Goal: Entertainment & Leisure: Consume media (video, audio)

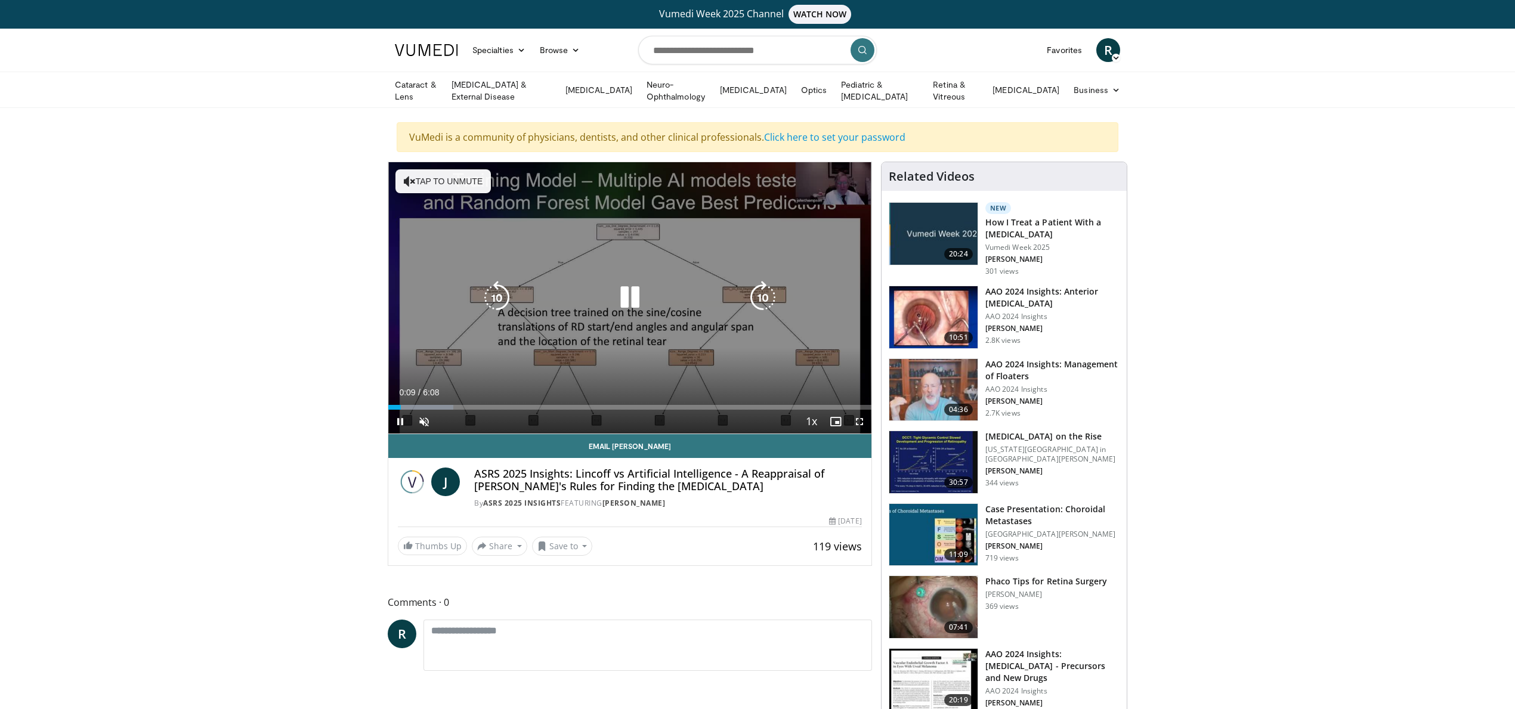
click at [418, 175] on button "Tap to unmute" at bounding box center [442, 181] width 95 height 24
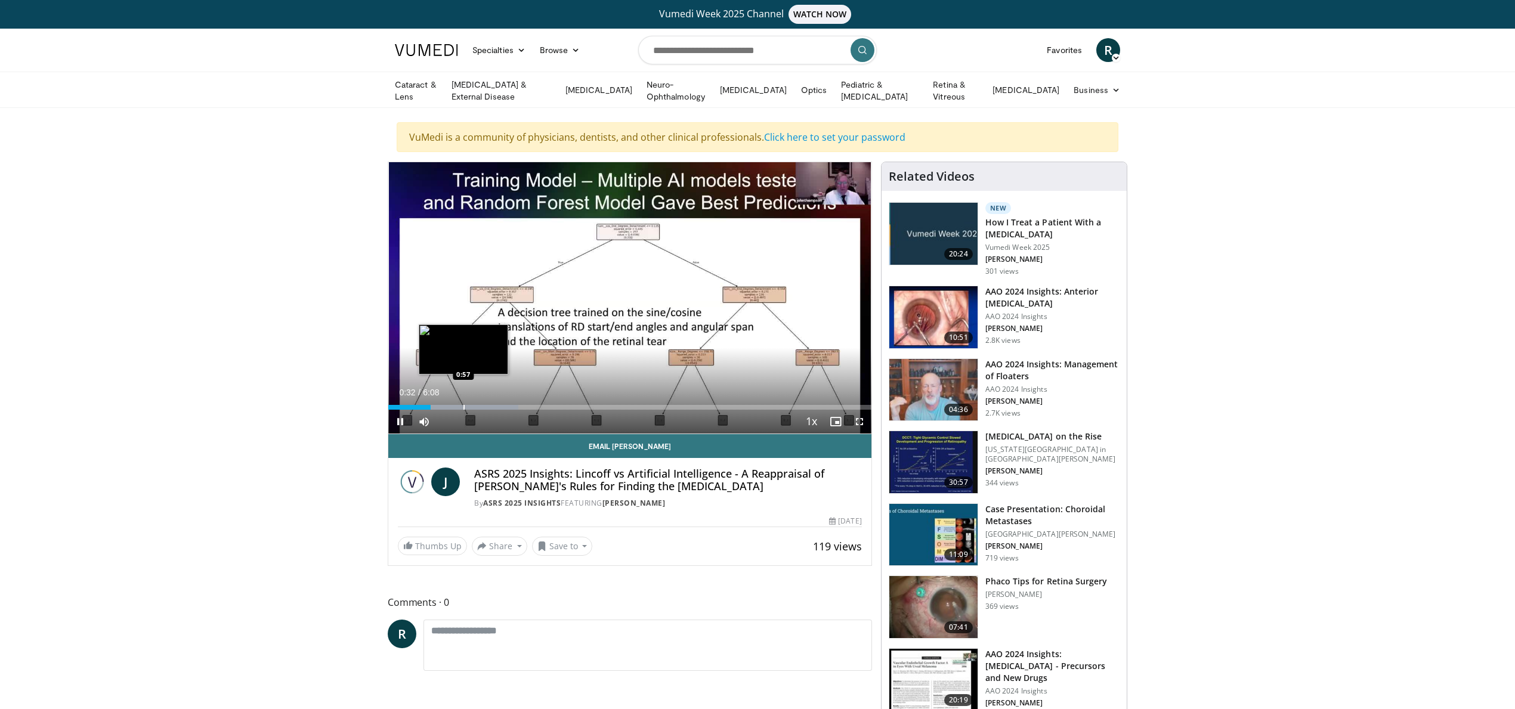
click at [463, 405] on div "Progress Bar" at bounding box center [463, 407] width 1 height 5
click at [515, 405] on div "Loaded : 32.29% 0:58 1:36" at bounding box center [629, 407] width 483 height 5
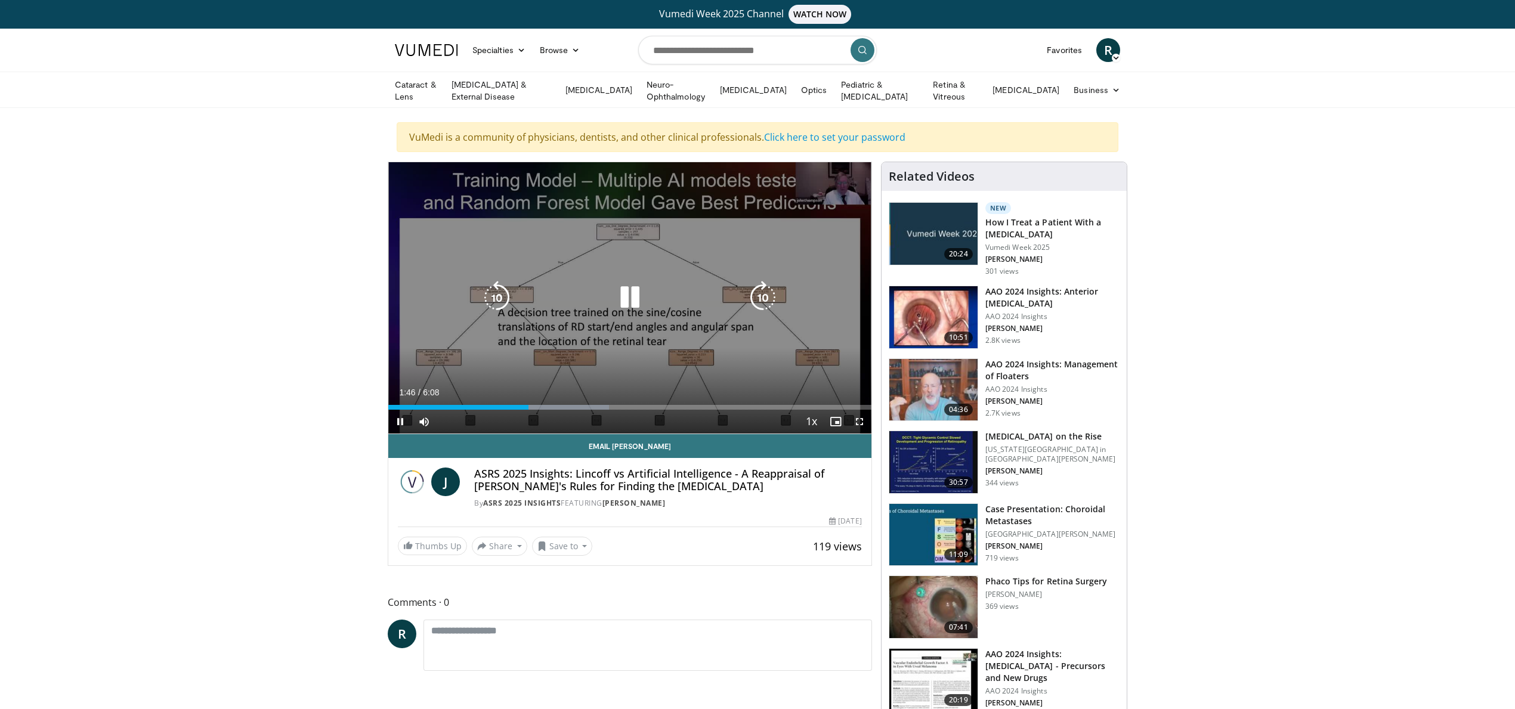
click at [656, 378] on div "10 seconds Tap to unmute" at bounding box center [629, 297] width 483 height 271
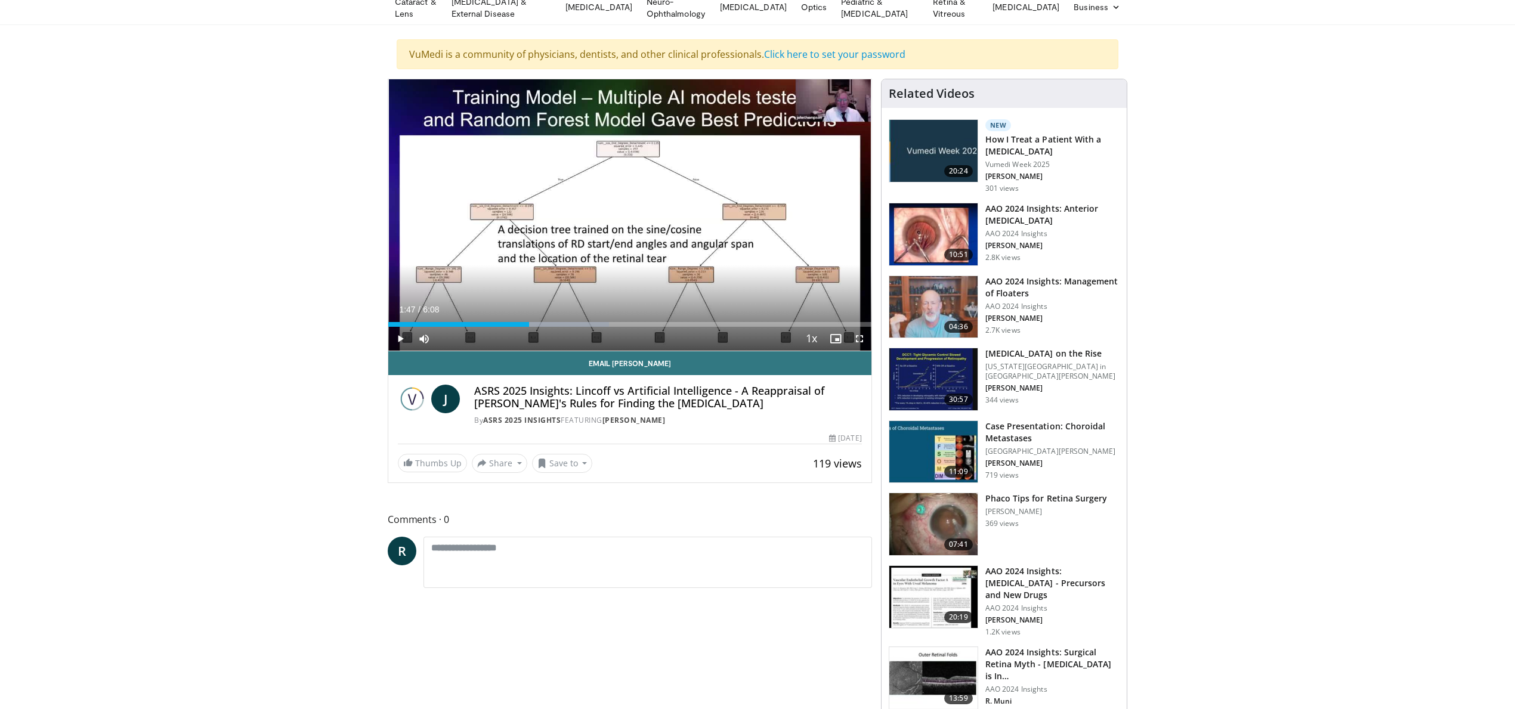
scroll to position [73, 0]
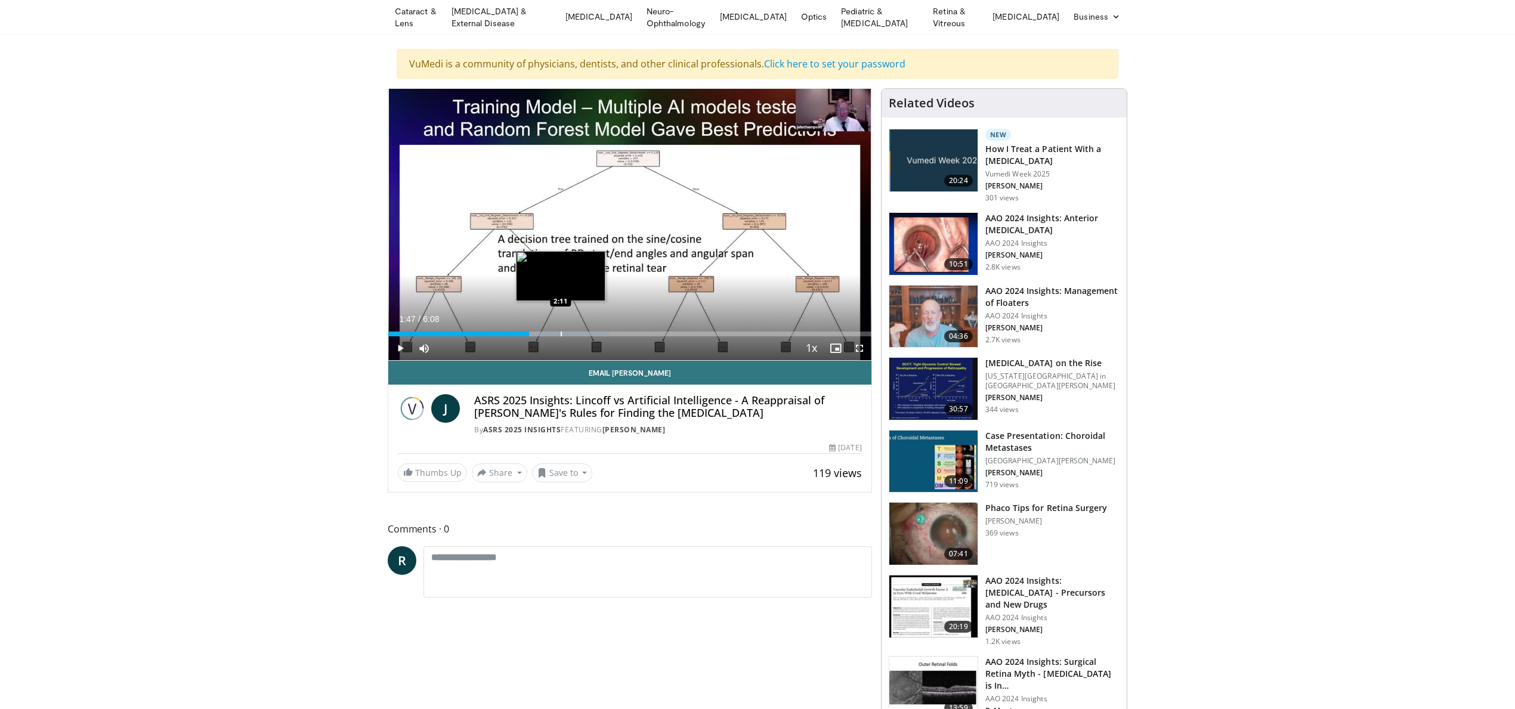
click at [561, 327] on div "Loaded : 45.75% 1:47 2:11" at bounding box center [629, 330] width 483 height 11
click at [652, 481] on div "**********" at bounding box center [630, 290] width 484 height 404
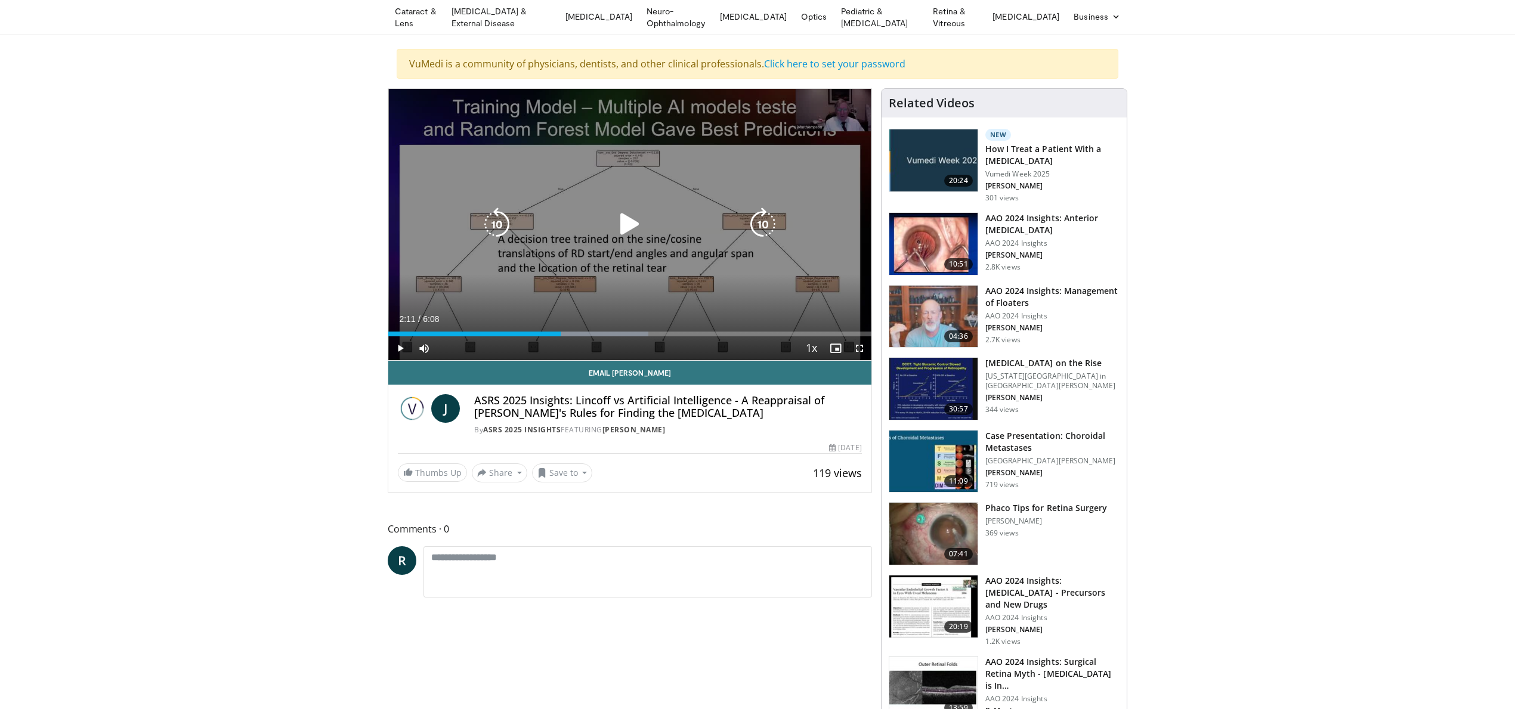
click at [691, 239] on div "10 seconds Tap to unmute" at bounding box center [629, 224] width 483 height 271
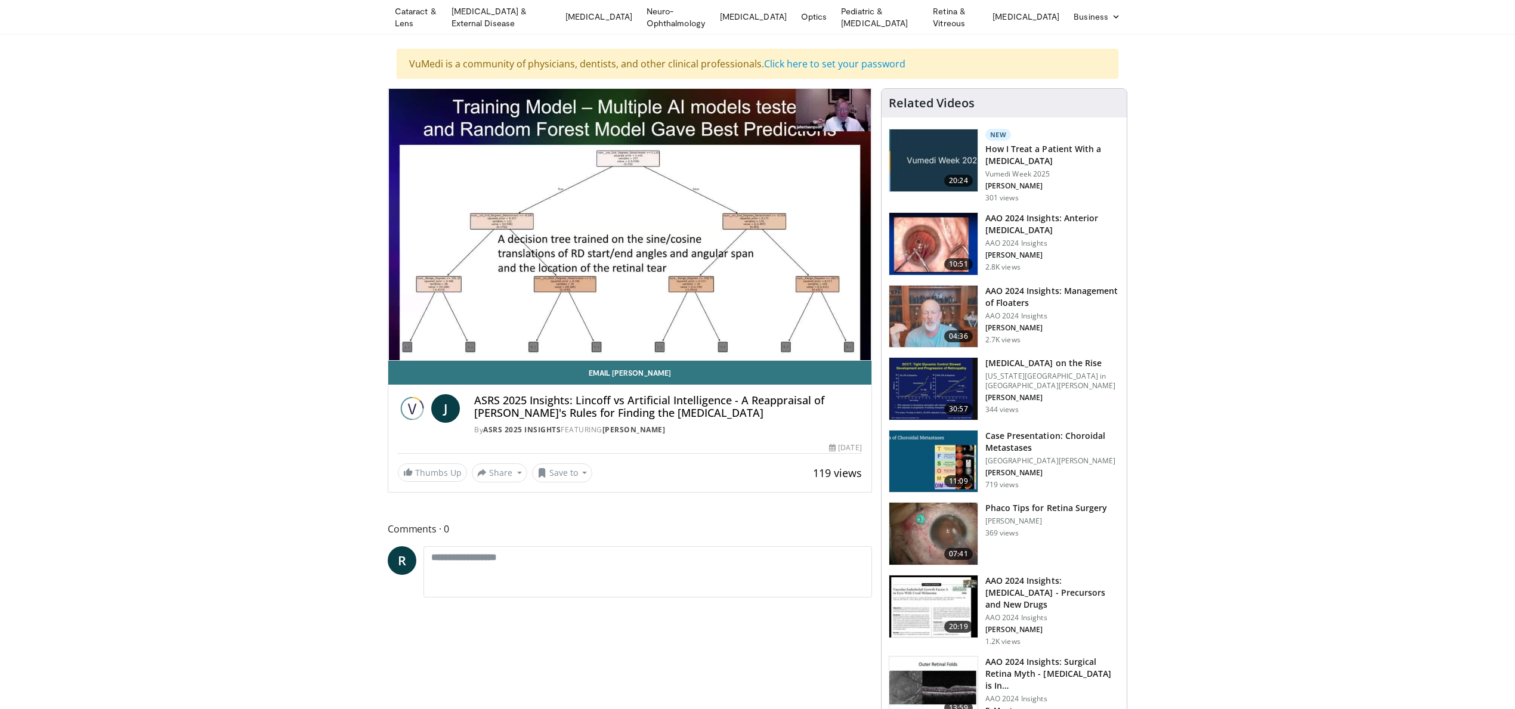
click at [612, 330] on div "10 seconds Tap to unmute" at bounding box center [629, 224] width 483 height 271
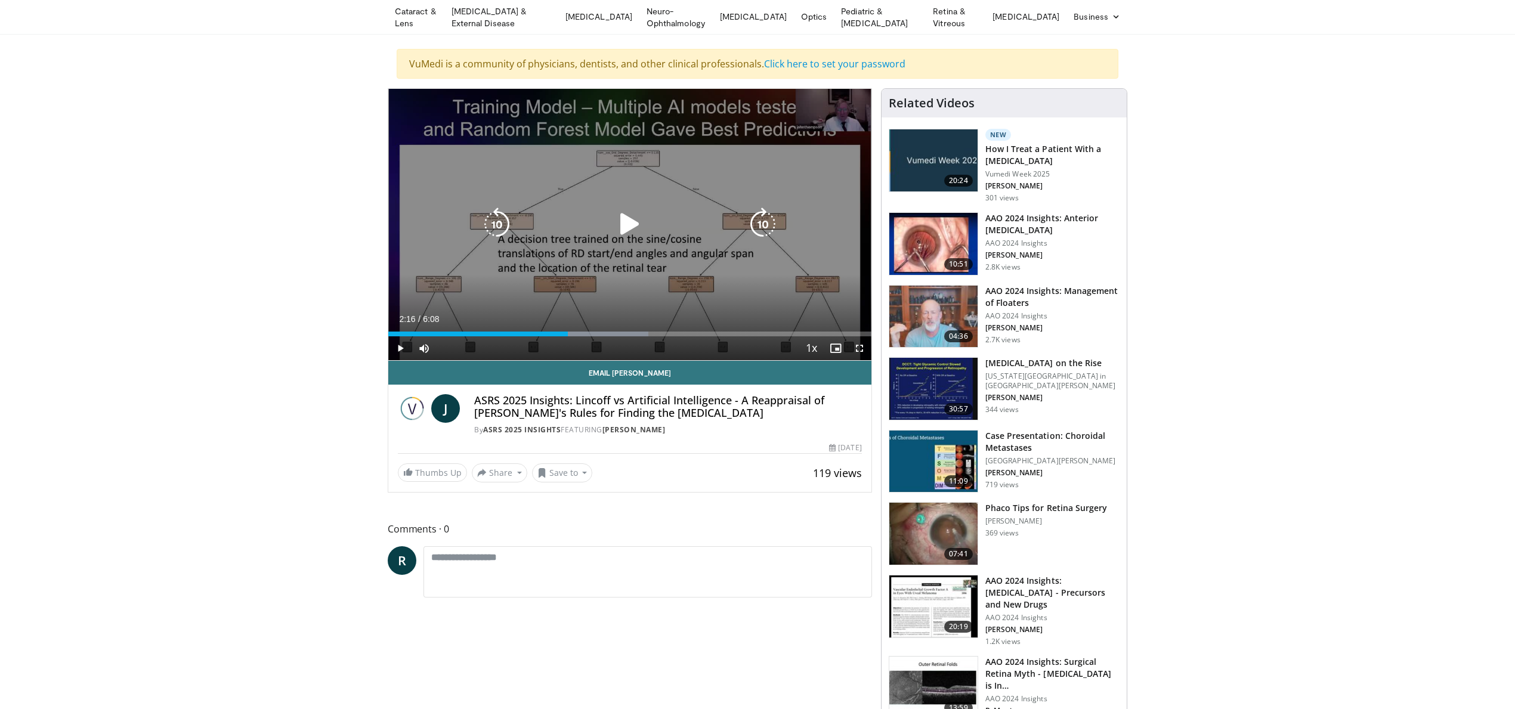
click at [648, 296] on div "10 seconds Tap to unmute" at bounding box center [629, 224] width 483 height 271
click at [527, 120] on div "10 seconds Tap to unmute" at bounding box center [629, 224] width 483 height 271
click at [539, 131] on div "10 seconds Tap to unmute" at bounding box center [629, 224] width 483 height 271
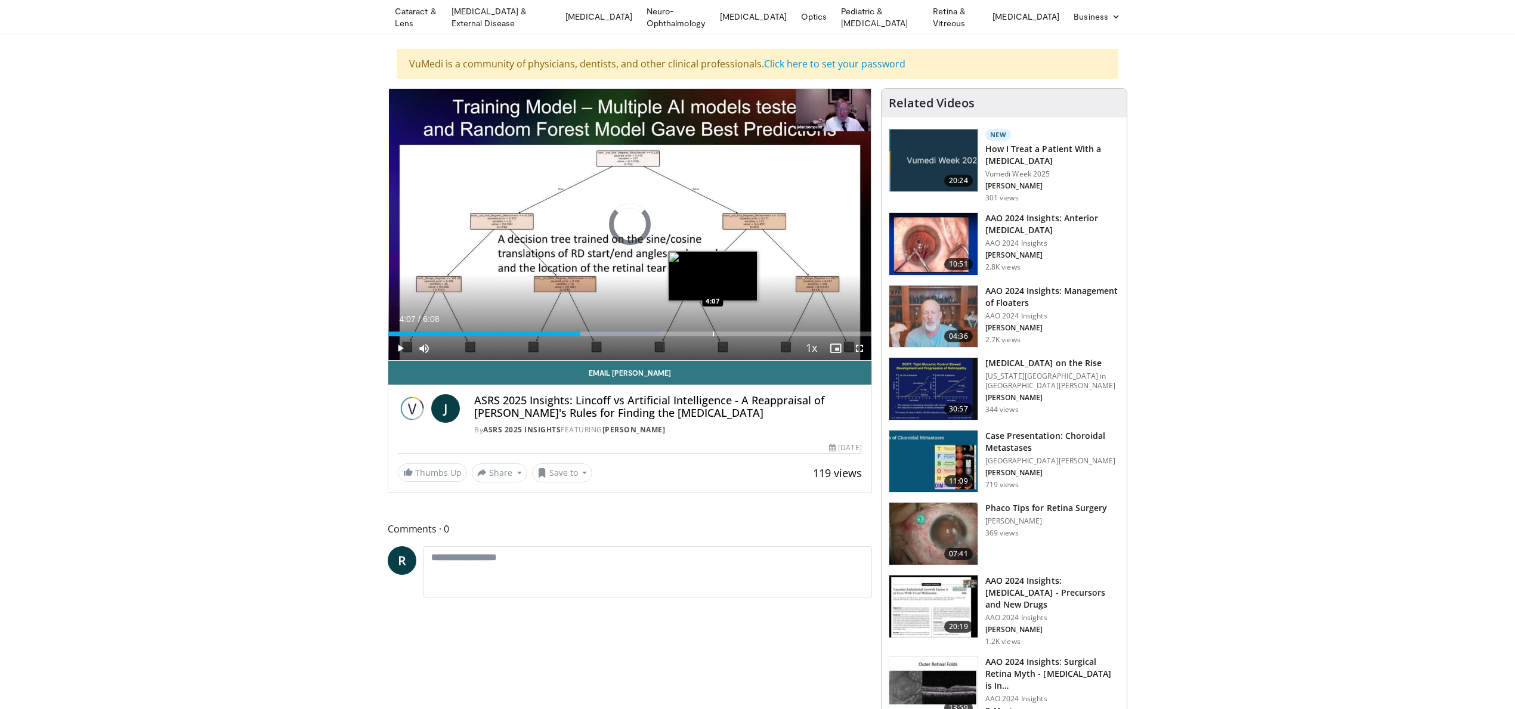
click at [713, 332] on div "Progress Bar" at bounding box center [713, 334] width 1 height 5
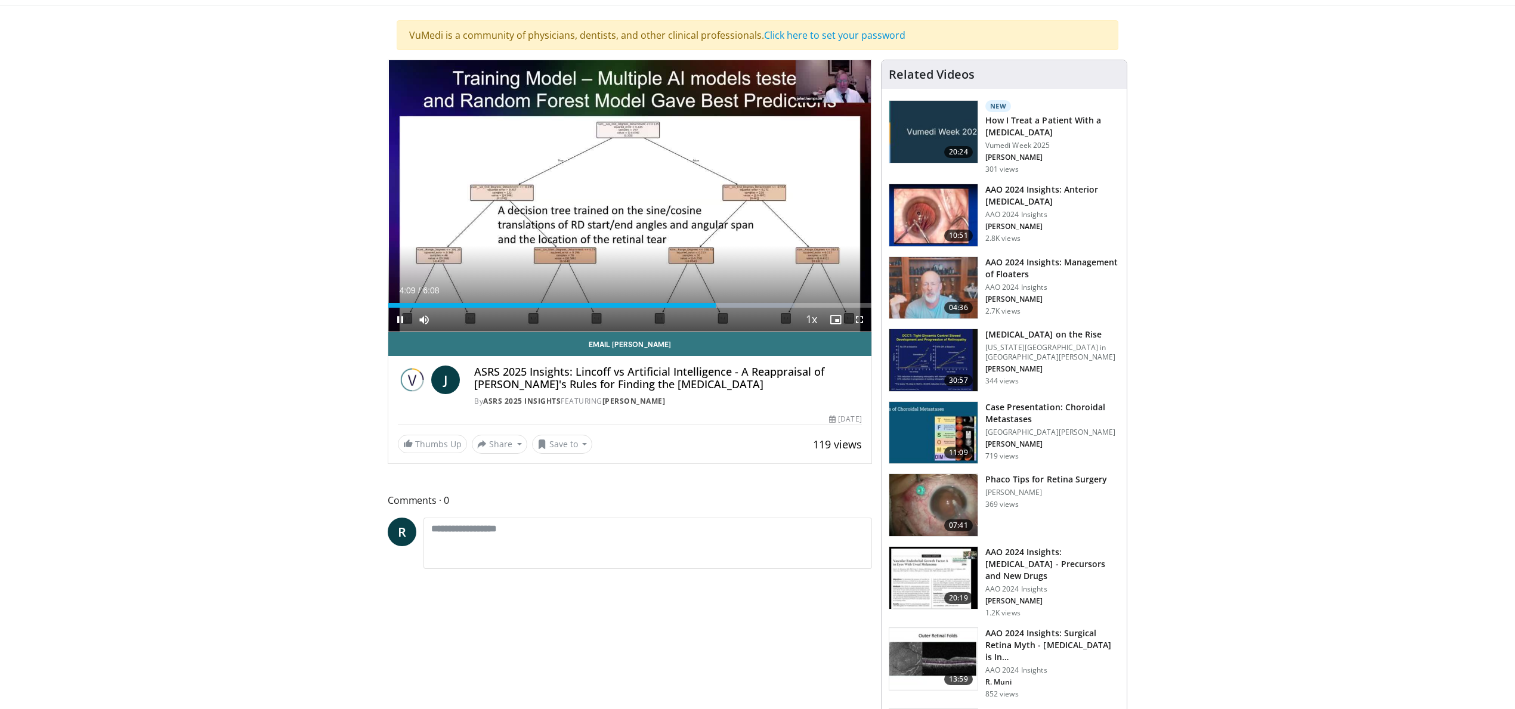
scroll to position [104, 0]
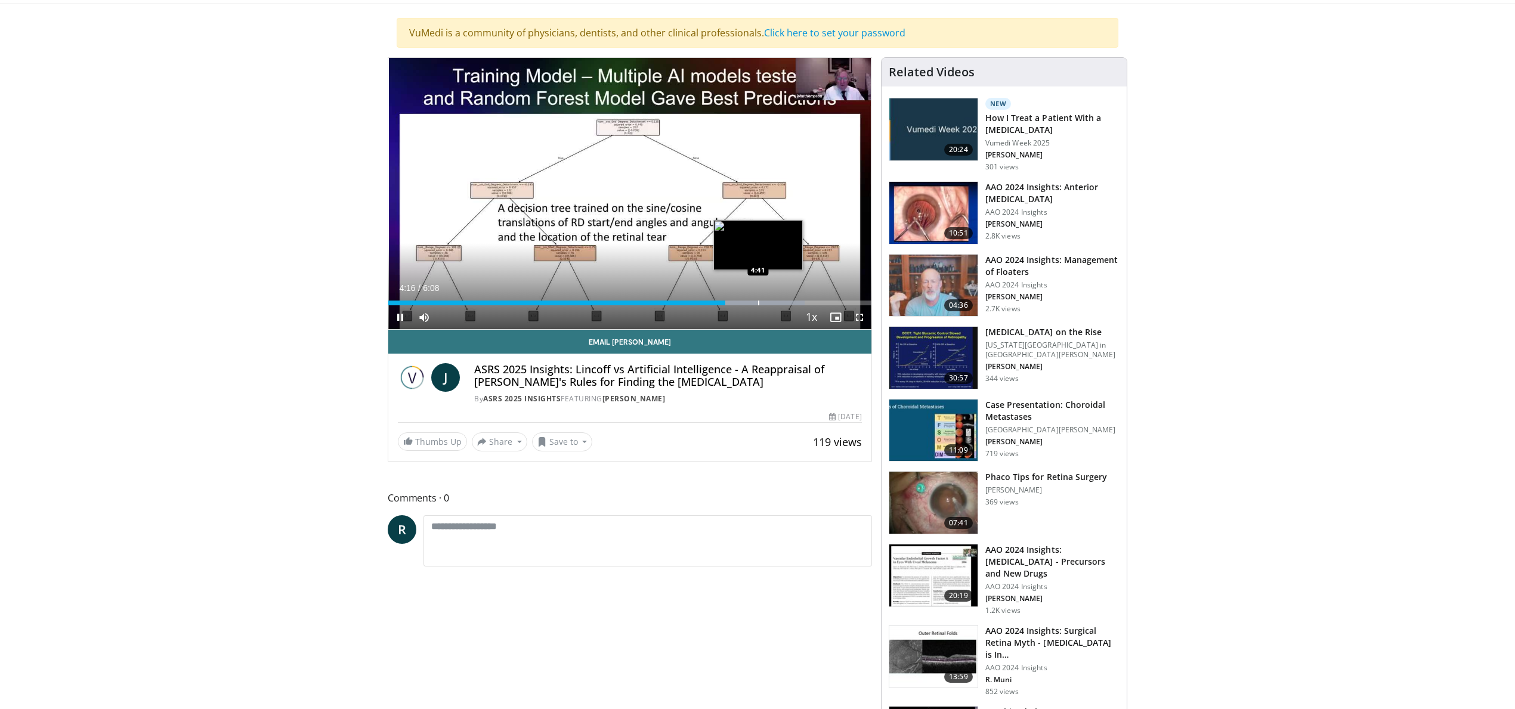
click at [758, 301] on div "Progress Bar" at bounding box center [758, 303] width 1 height 5
click at [799, 298] on div "Loaded : 94.22% 4:43 5:12" at bounding box center [629, 299] width 483 height 11
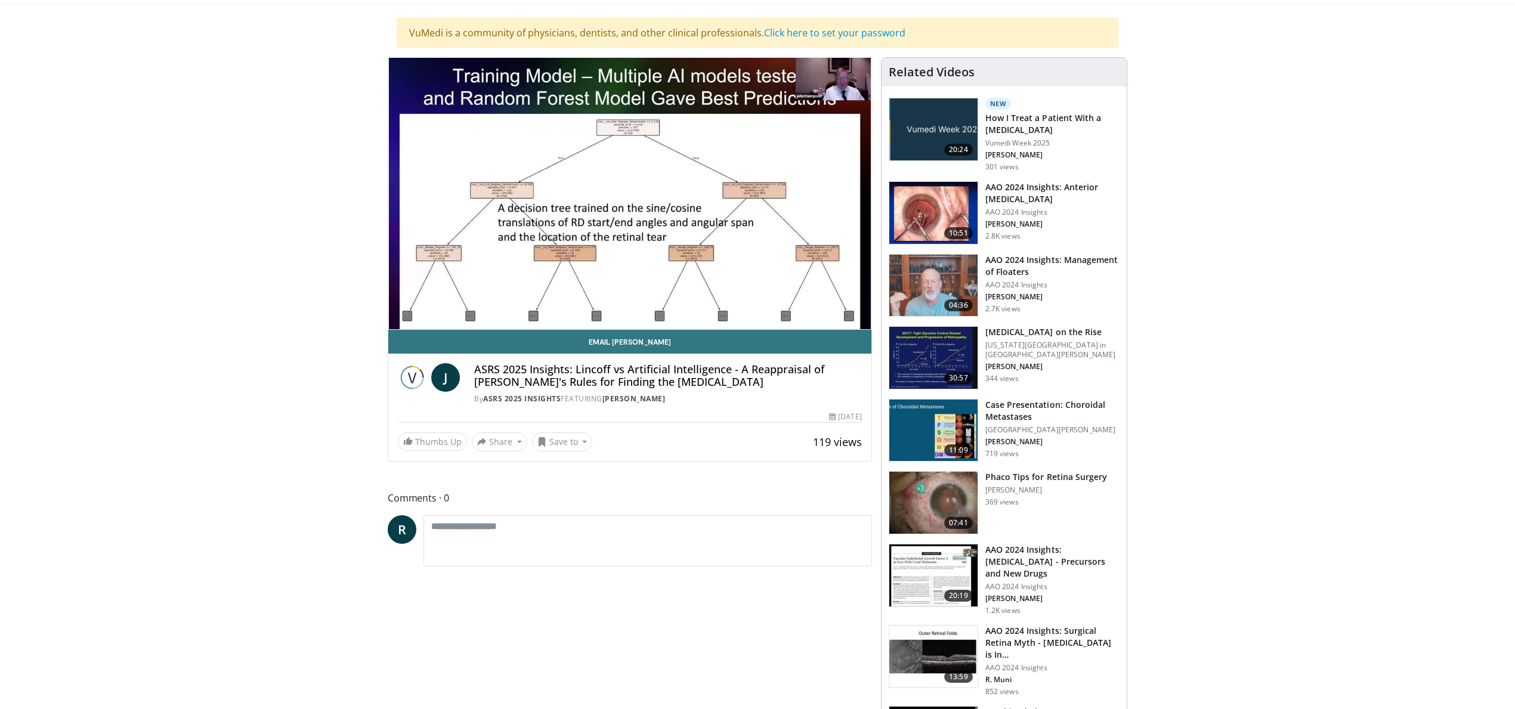
click at [830, 299] on div "10 seconds Tap to unmute" at bounding box center [629, 193] width 483 height 271
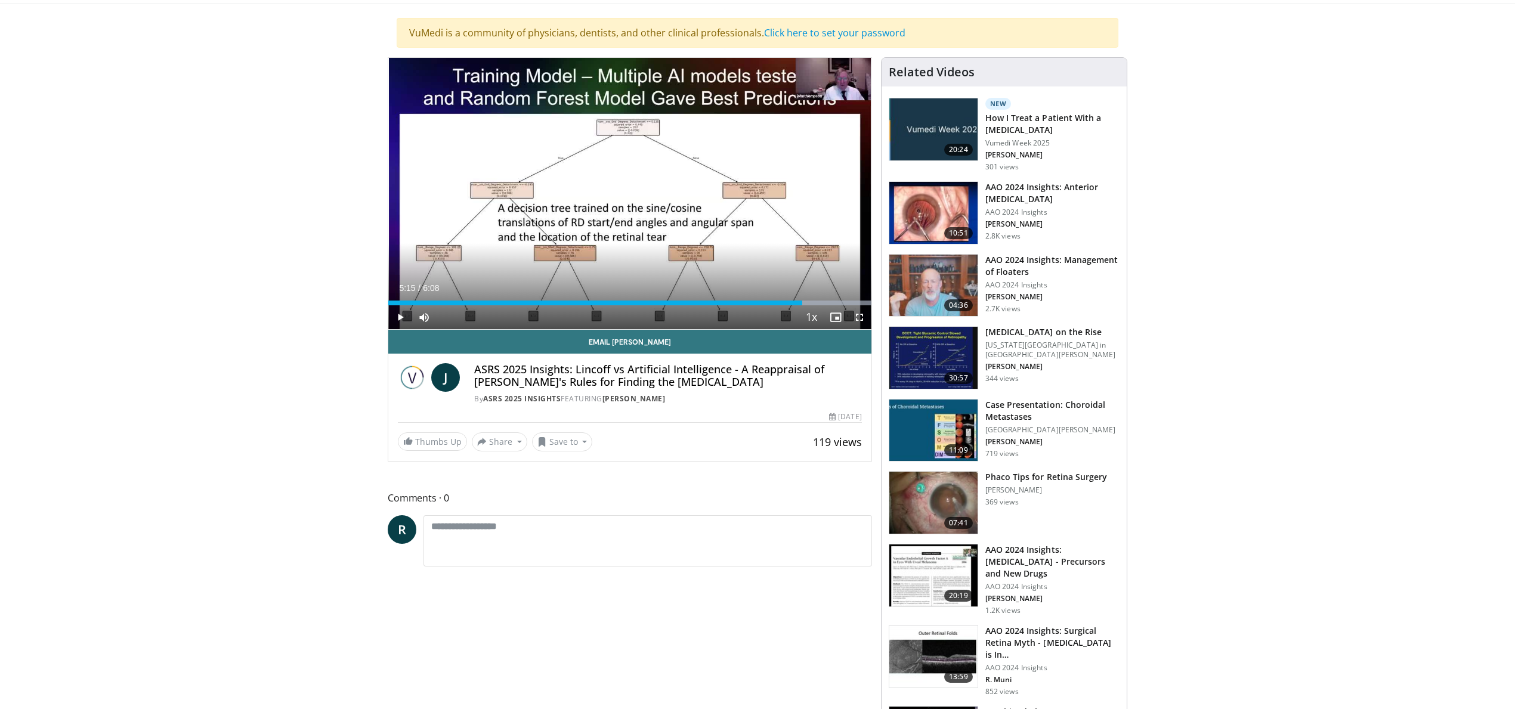
click at [772, 354] on div "J ASRS 2025 Insights: Lincoff vs Artificial Intelligence - A Reappraisal of [PE…" at bounding box center [629, 380] width 483 height 53
drag, startPoint x: 839, startPoint y: 299, endPoint x: 812, endPoint y: 299, distance: 26.2
click at [839, 301] on div "Progress Bar" at bounding box center [839, 303] width 1 height 5
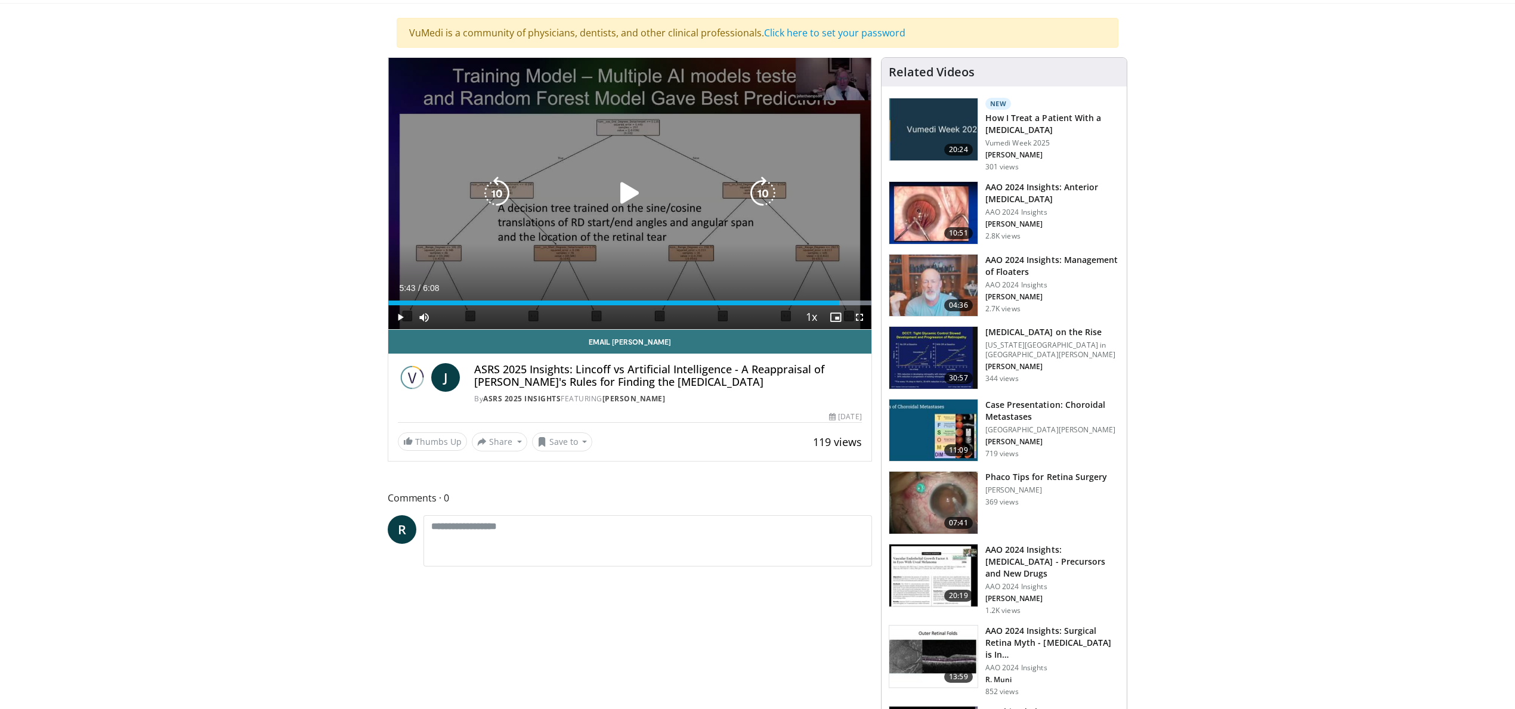
drag, startPoint x: 712, startPoint y: 230, endPoint x: 741, endPoint y: 244, distance: 32.5
click at [712, 230] on div "10 seconds Tap to unmute" at bounding box center [629, 193] width 483 height 271
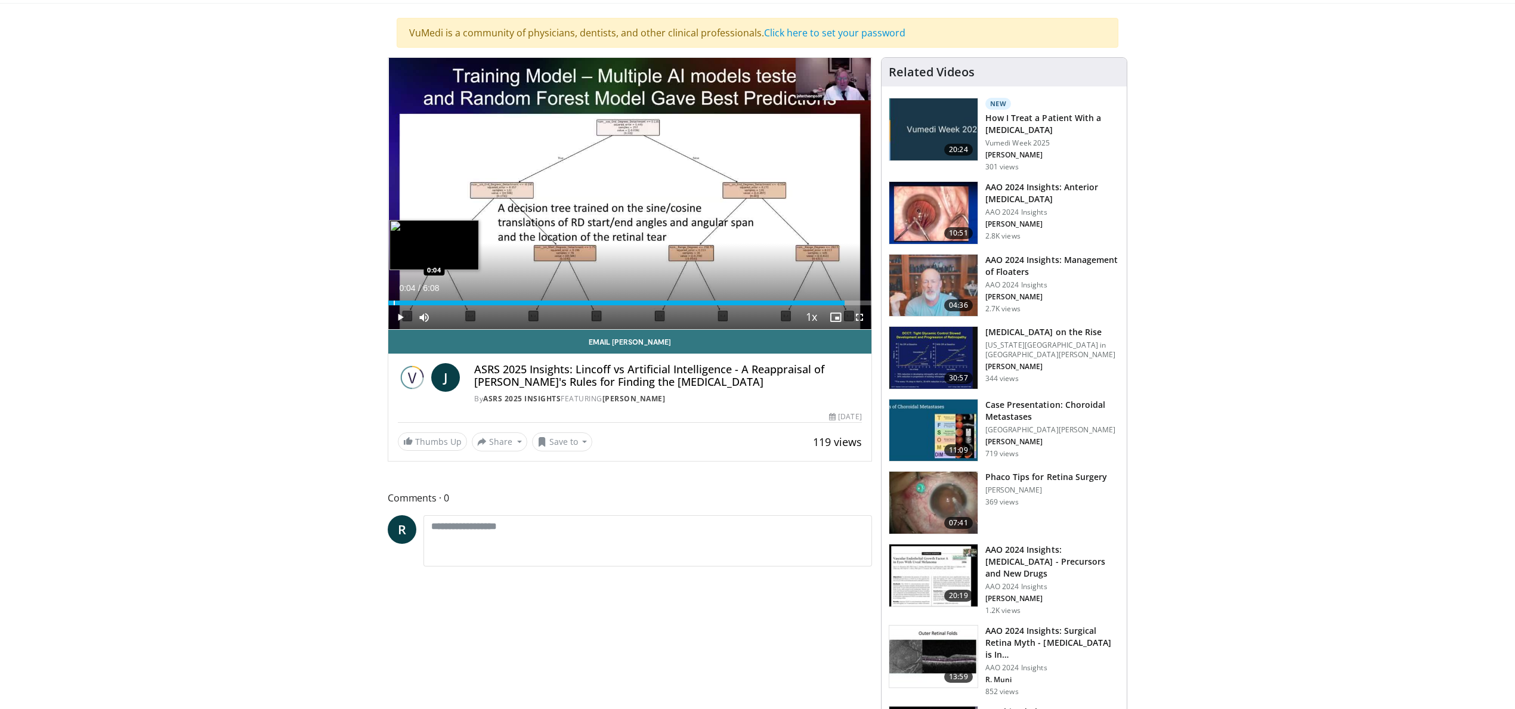
click at [394, 301] on div "Progress Bar" at bounding box center [394, 303] width 1 height 5
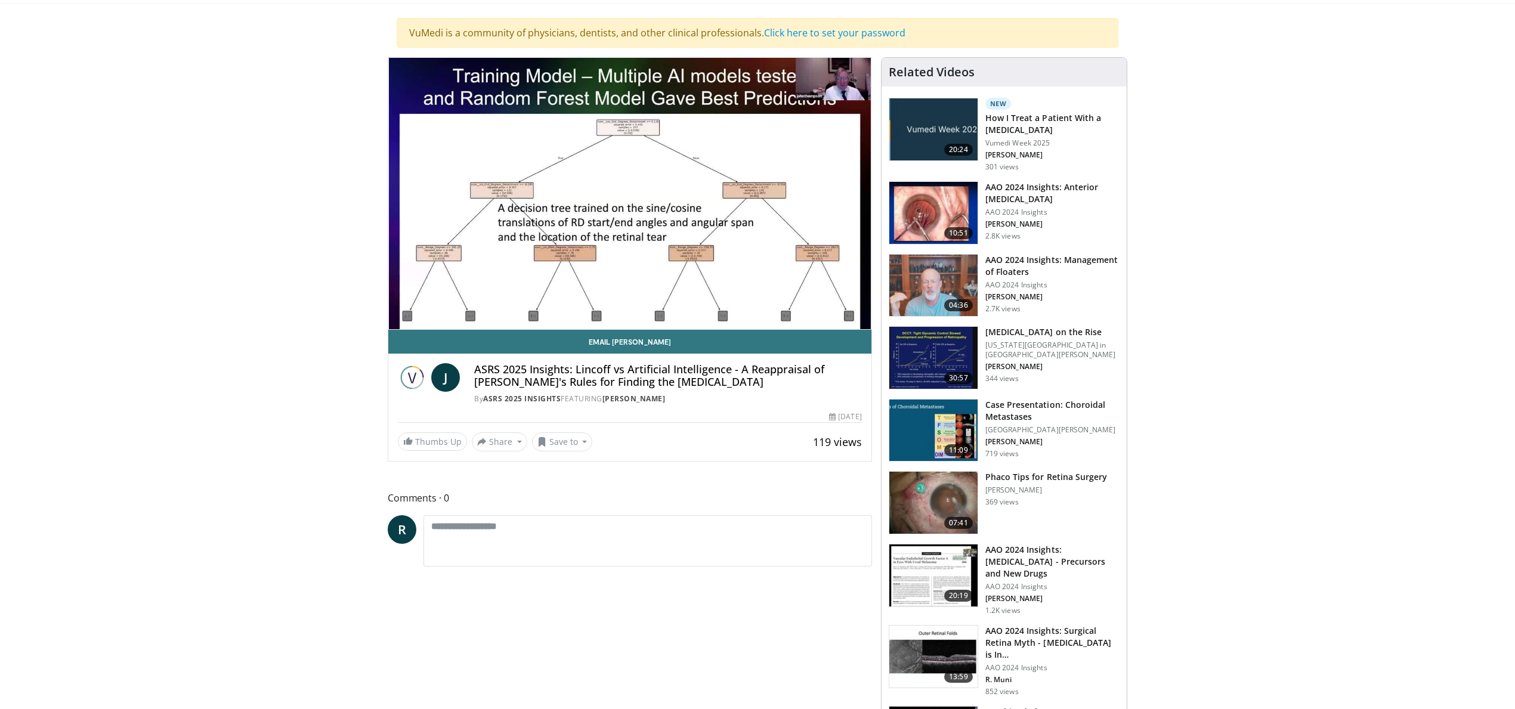
click at [400, 313] on div "10 seconds Tap to unmute" at bounding box center [629, 193] width 483 height 271
